Goal: Transaction & Acquisition: Purchase product/service

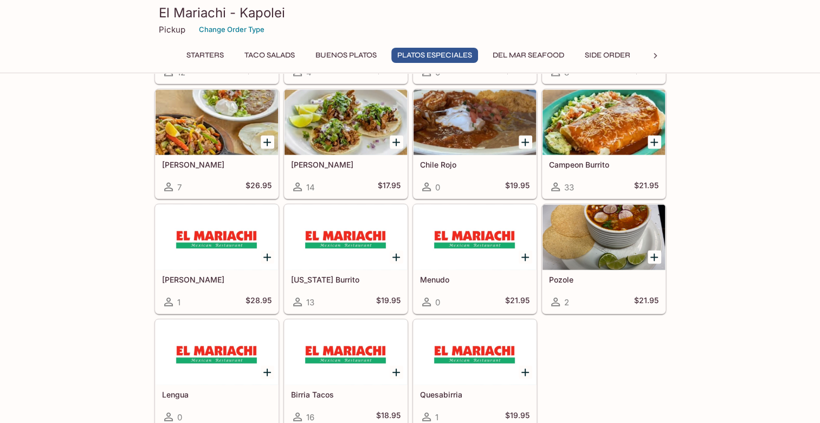
scroll to position [1409, 0]
click at [480, 258] on div at bounding box center [474, 237] width 122 height 65
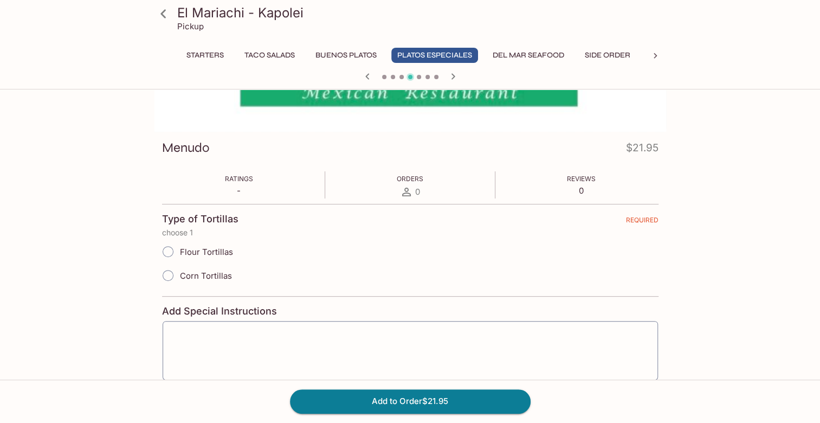
scroll to position [108, 0]
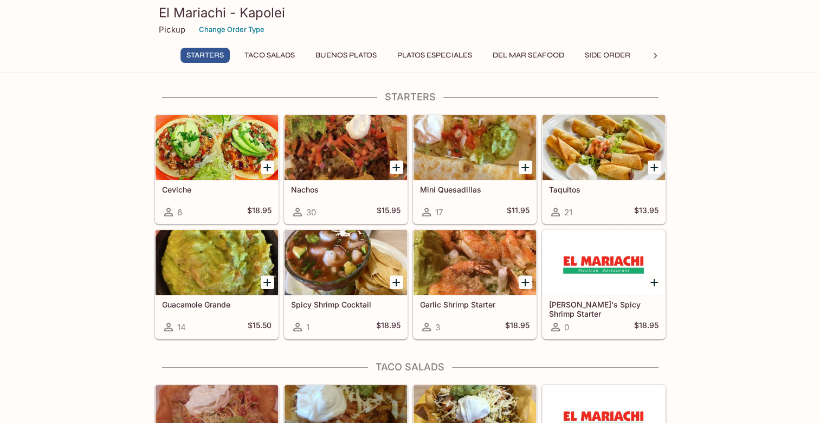
click at [267, 54] on button "Taco Salads" at bounding box center [269, 55] width 62 height 15
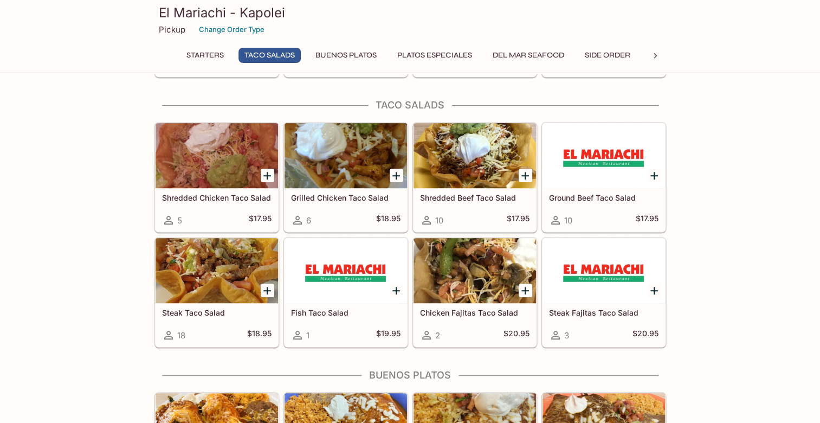
scroll to position [268, 0]
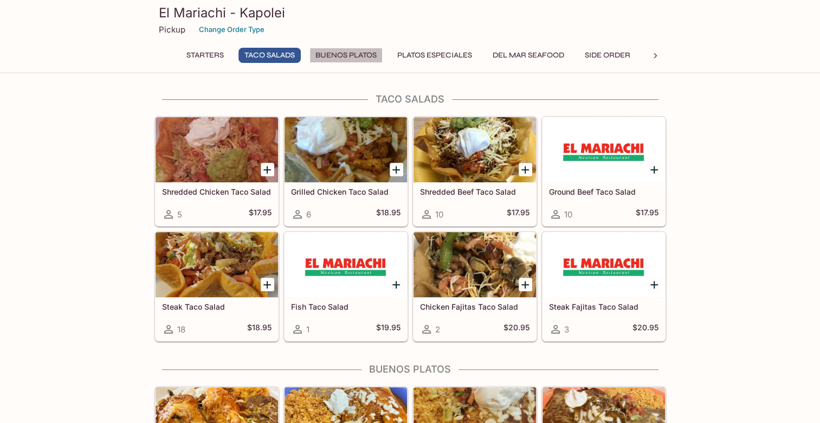
click at [332, 50] on button "Buenos Platos" at bounding box center [345, 55] width 73 height 15
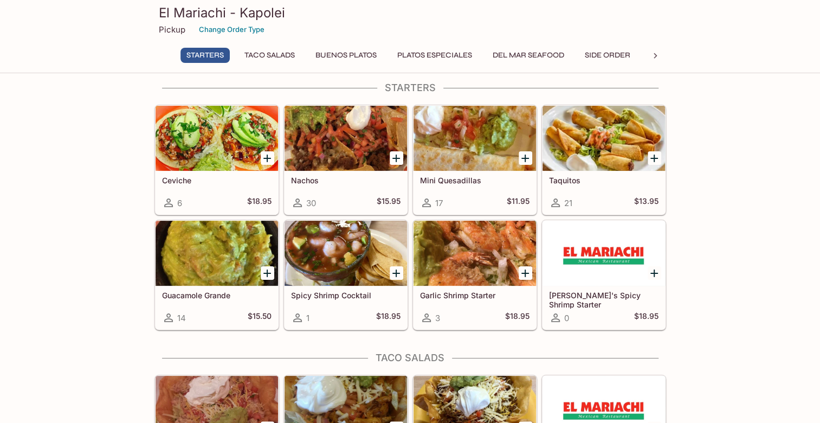
scroll to position [0, 0]
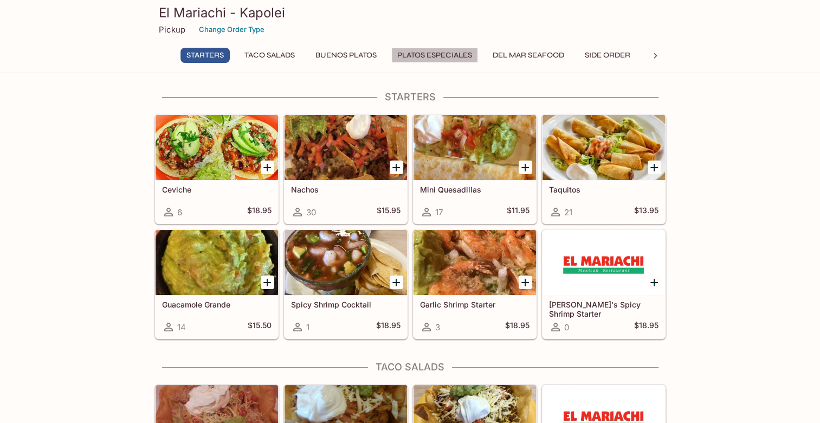
click at [454, 53] on button "Platos Especiales" at bounding box center [434, 55] width 87 height 15
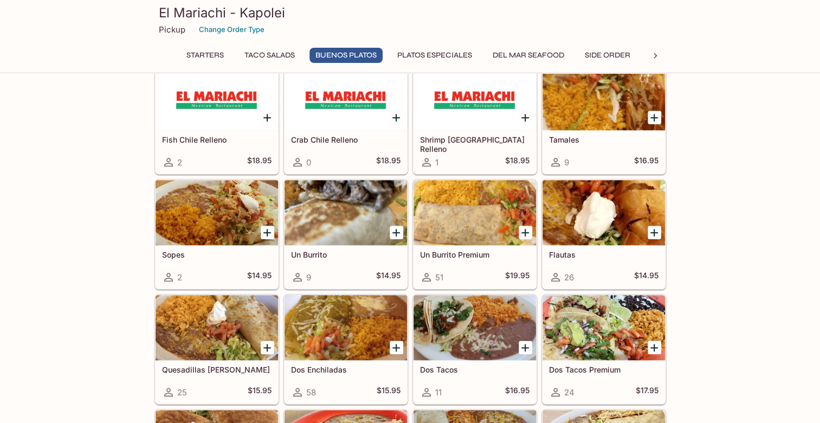
scroll to position [759, 0]
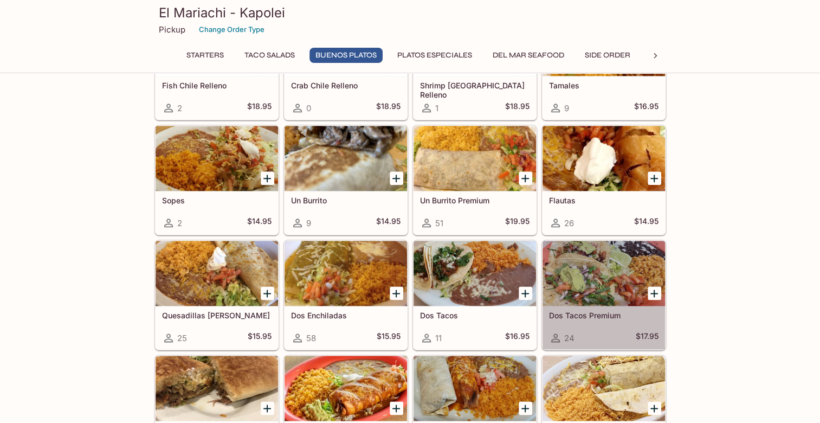
click at [615, 267] on div at bounding box center [603, 273] width 122 height 65
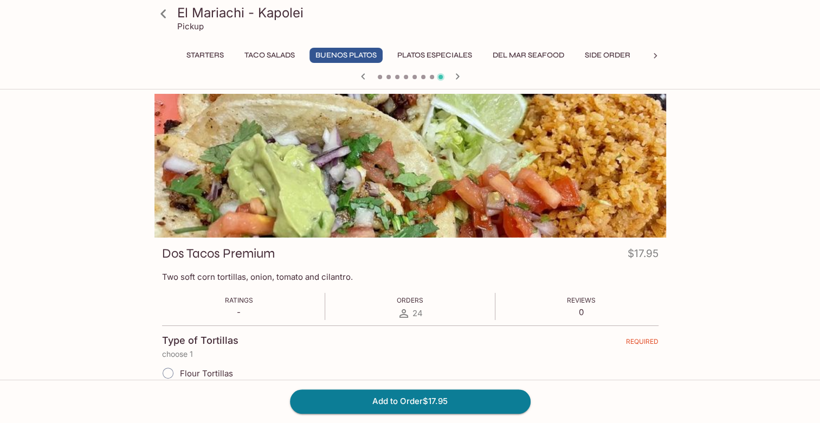
scroll to position [362, 0]
